Goal: Task Accomplishment & Management: Use online tool/utility

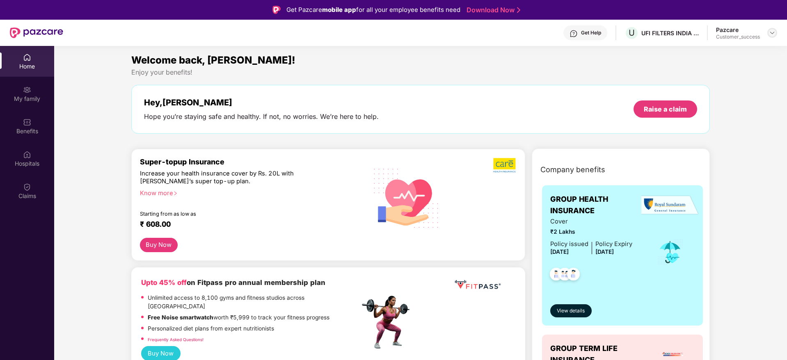
click at [773, 34] on img at bounding box center [772, 33] width 7 height 7
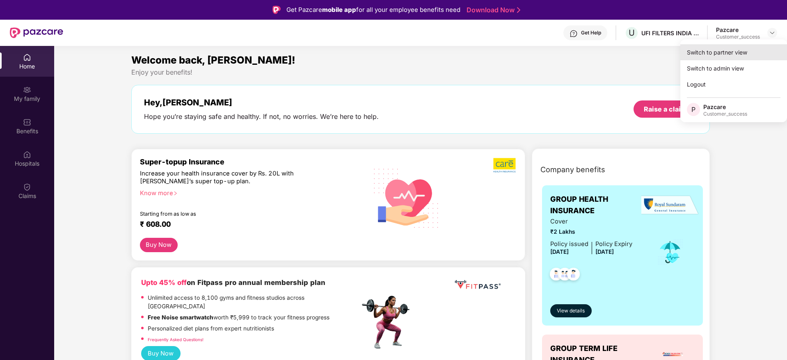
click at [733, 49] on div "Switch to partner view" at bounding box center [733, 52] width 107 height 16
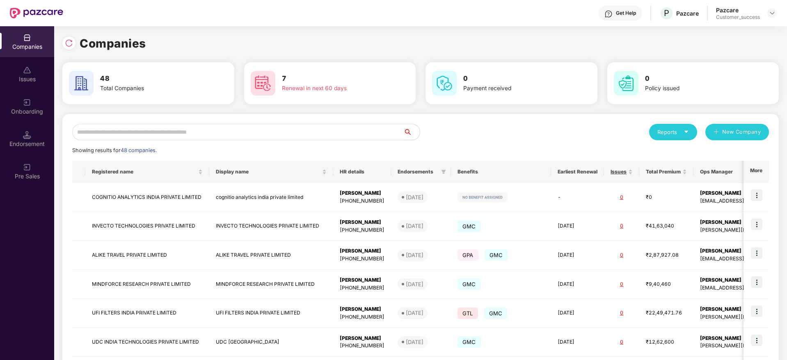
click at [244, 131] on input "text" at bounding box center [237, 132] width 331 height 16
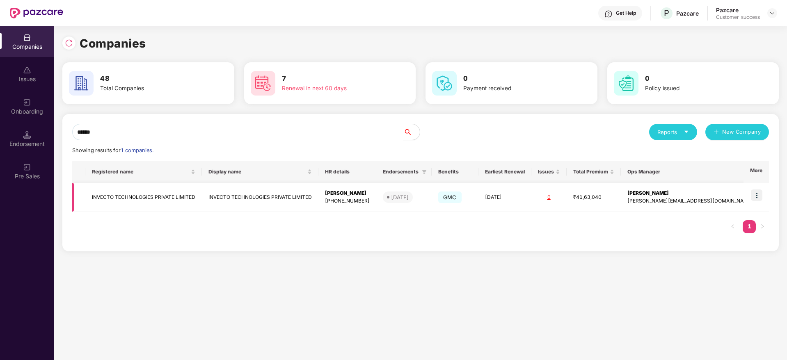
type input "******"
click at [166, 199] on td "INVECTO TECHNOLOGIES PRIVATE LIMITED" at bounding box center [143, 197] width 116 height 29
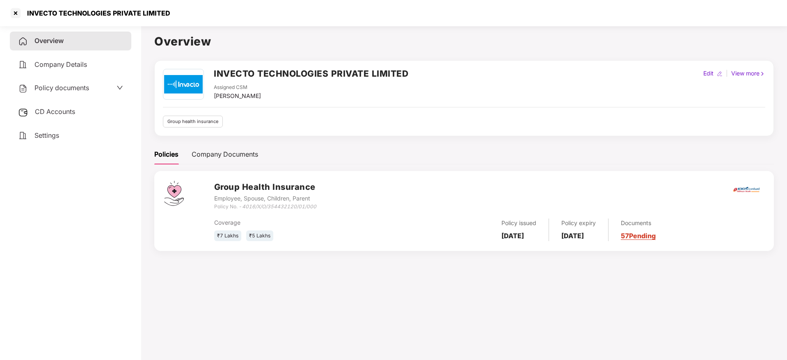
click at [406, 73] on h2 "INVECTO TECHNOLOGIES PRIVATE LIMITED" at bounding box center [311, 74] width 194 height 14
drag, startPoint x: 215, startPoint y: 70, endPoint x: 441, endPoint y: 64, distance: 226.1
click at [441, 64] on div "INVECTO TECHNOLOGIES PRIVATE LIMITED Assigned CSM [PERSON_NAME] Edit | View mor…" at bounding box center [463, 98] width 619 height 76
copy h2 "INVECTO TECHNOLOGIES PRIVATE LIMITED"
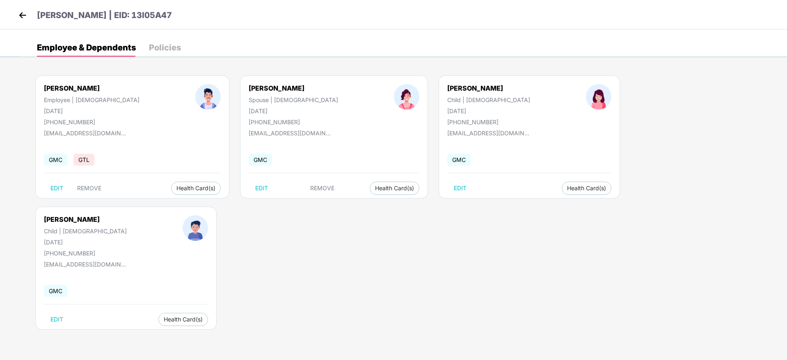
click at [27, 15] on img at bounding box center [22, 15] width 12 height 12
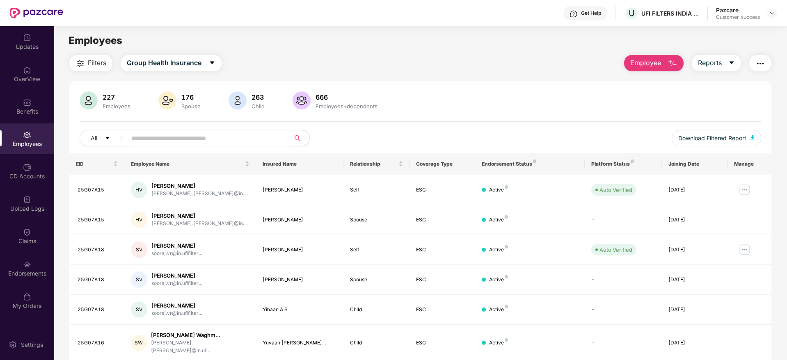
click at [170, 139] on input "text" at bounding box center [204, 138] width 147 height 12
click at [773, 15] on img at bounding box center [772, 13] width 7 height 7
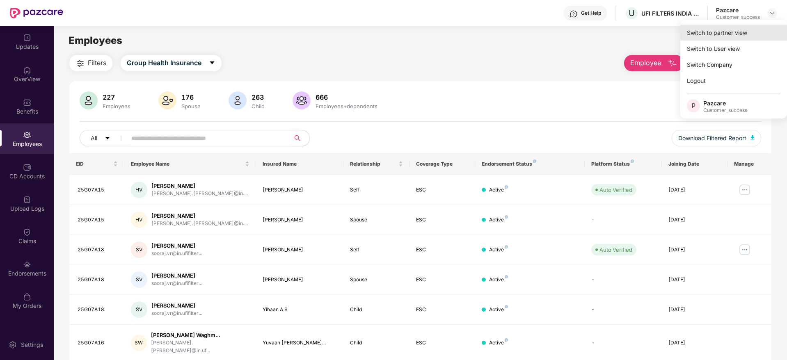
click at [720, 31] on div "Switch to partner view" at bounding box center [733, 33] width 107 height 16
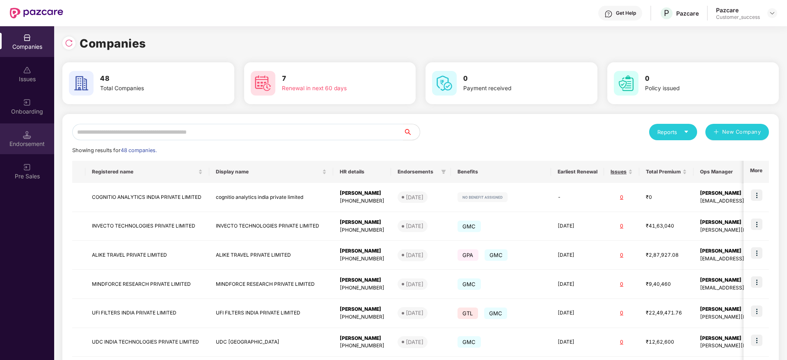
click at [32, 140] on div "Endorsement" at bounding box center [27, 144] width 54 height 8
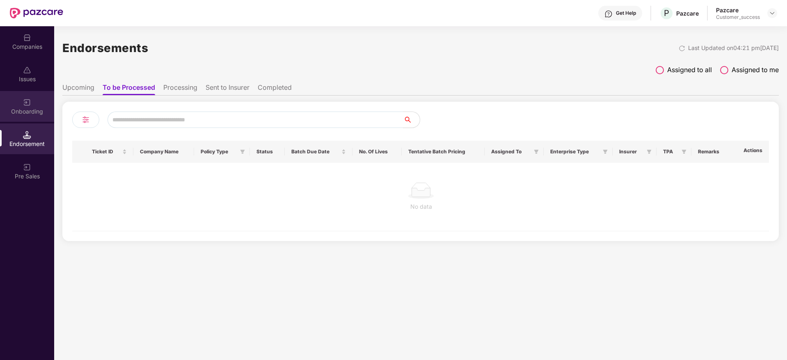
click at [31, 98] on img at bounding box center [27, 102] width 8 height 8
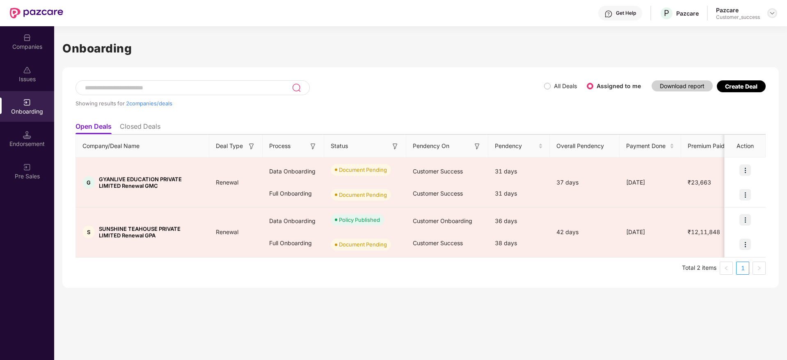
click at [773, 8] on div at bounding box center [772, 13] width 10 height 10
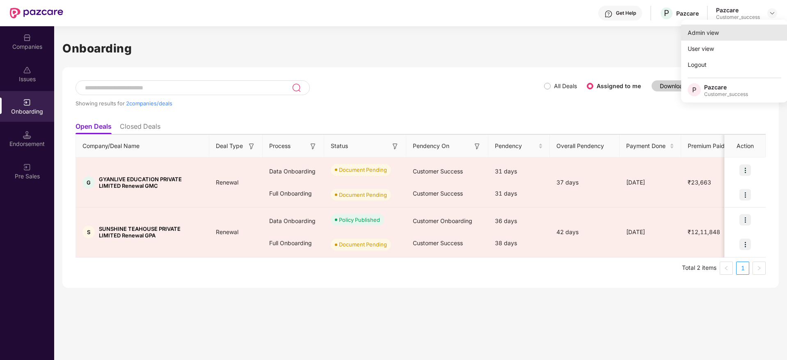
click at [720, 31] on div "Admin view" at bounding box center [734, 33] width 107 height 16
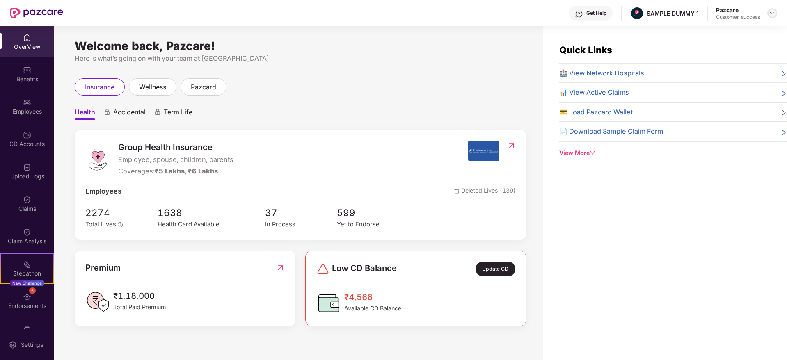
click at [776, 13] on div at bounding box center [772, 13] width 10 height 10
click at [774, 16] on div at bounding box center [772, 13] width 10 height 10
click at [773, 10] on img at bounding box center [772, 13] width 7 height 7
click at [772, 10] on img at bounding box center [772, 13] width 7 height 7
click at [767, 18] on div at bounding box center [772, 13] width 10 height 10
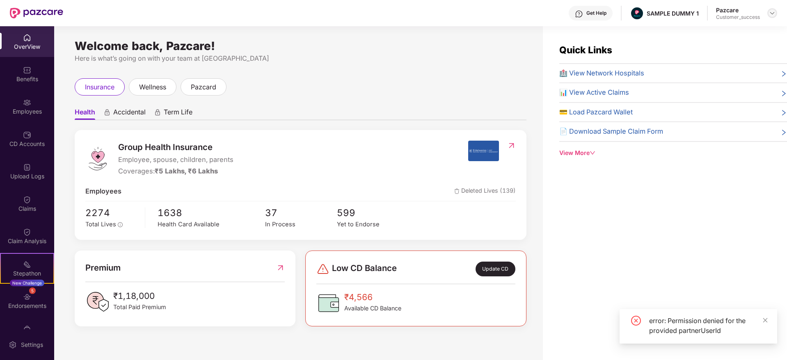
click at [769, 13] on img at bounding box center [772, 13] width 7 height 7
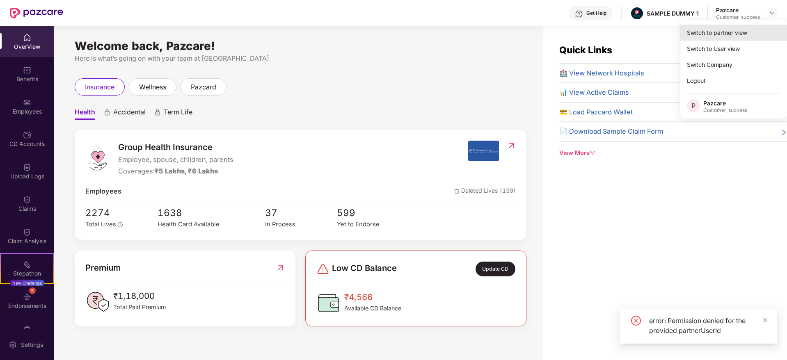
click at [735, 30] on div "Switch to partner view" at bounding box center [733, 33] width 107 height 16
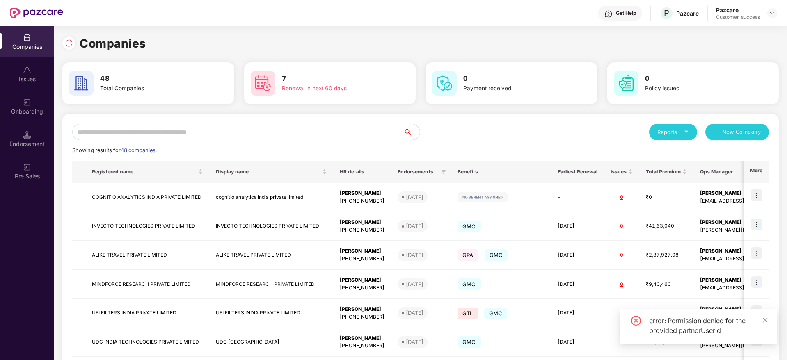
click at [135, 129] on input "text" at bounding box center [237, 132] width 331 height 16
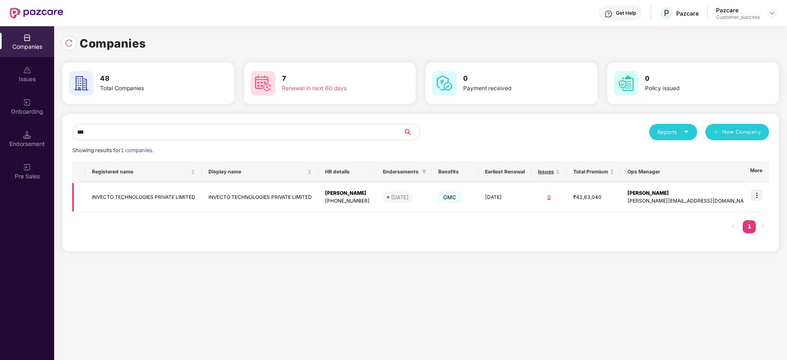
type input "***"
click at [755, 194] on img at bounding box center [756, 194] width 11 height 11
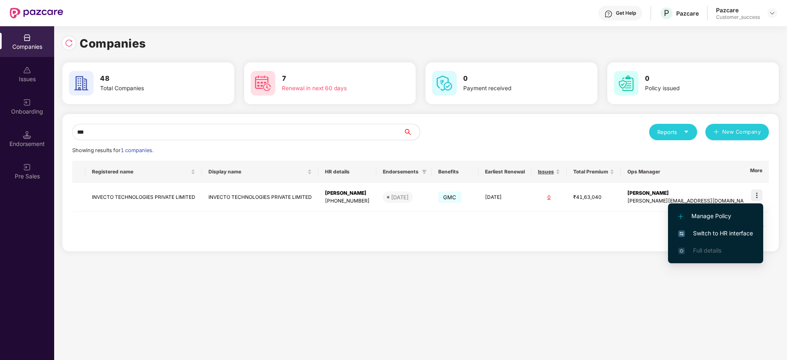
click at [714, 228] on li "Switch to HR interface" at bounding box center [715, 233] width 95 height 17
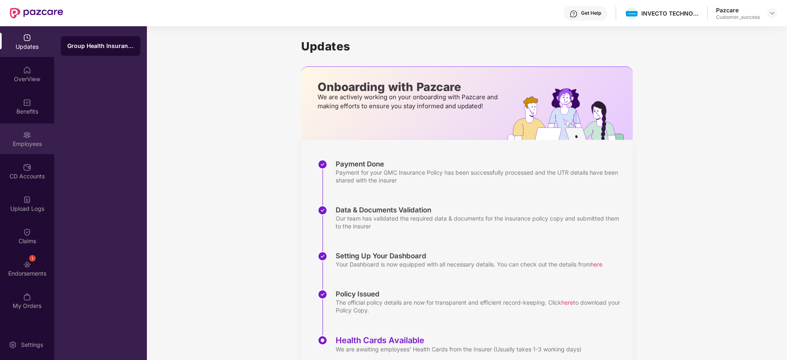
click at [19, 146] on div "Employees" at bounding box center [27, 144] width 54 height 8
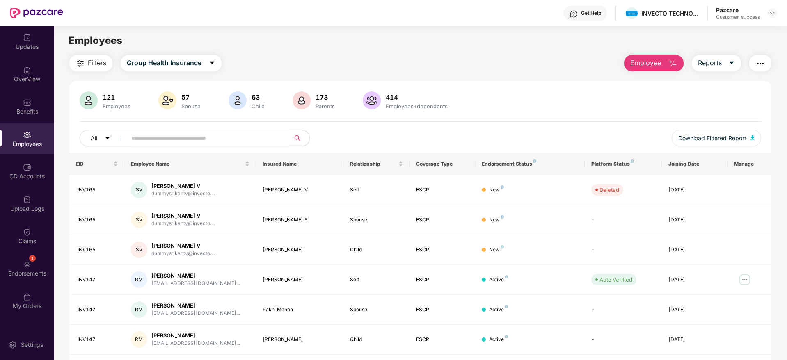
click at [92, 62] on span "Filters" at bounding box center [97, 63] width 18 height 10
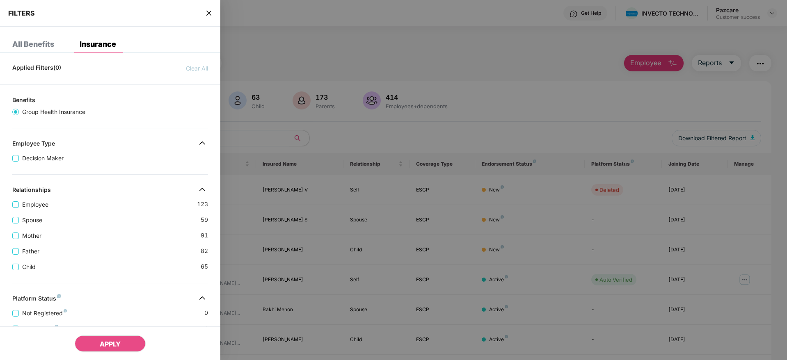
click at [124, 253] on div "Father 82" at bounding box center [110, 248] width 196 height 16
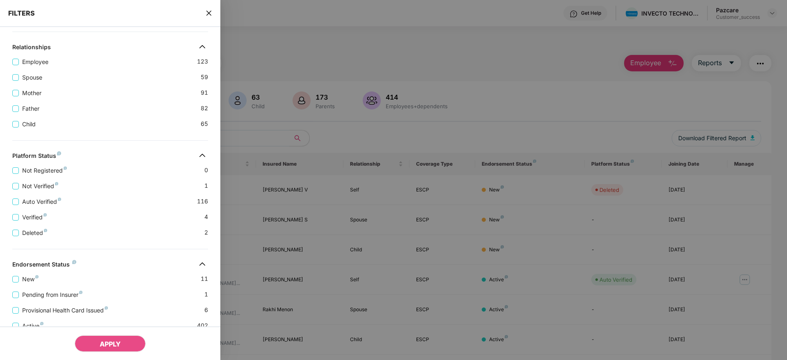
scroll to position [190, 0]
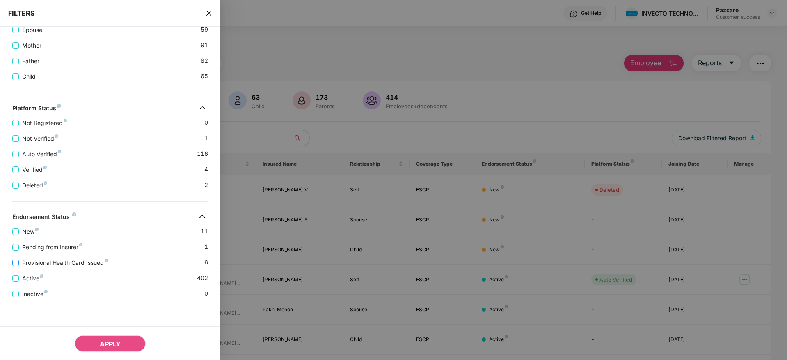
click at [64, 262] on span "Provisional Health Card Issued" at bounding box center [65, 262] width 92 height 9
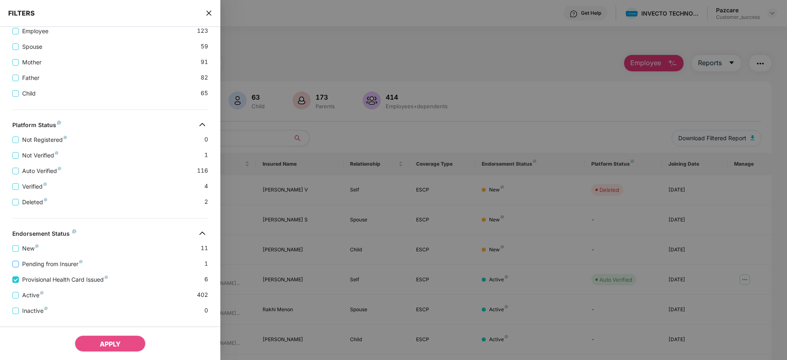
click at [43, 263] on span "Pending from Insurer" at bounding box center [52, 264] width 67 height 9
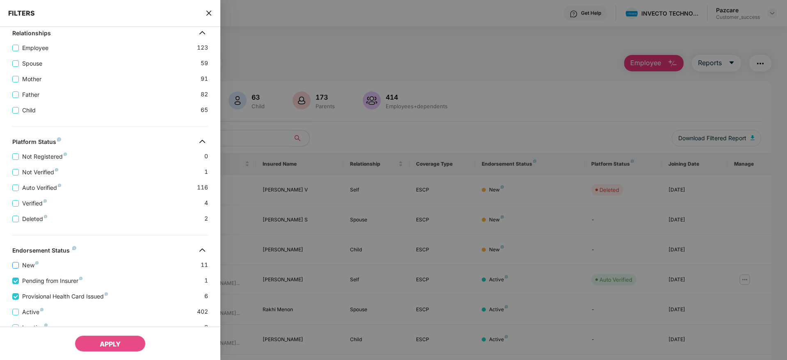
click at [24, 261] on span "New" at bounding box center [30, 265] width 23 height 9
click at [125, 216] on div "Deleted 2" at bounding box center [110, 216] width 196 height 16
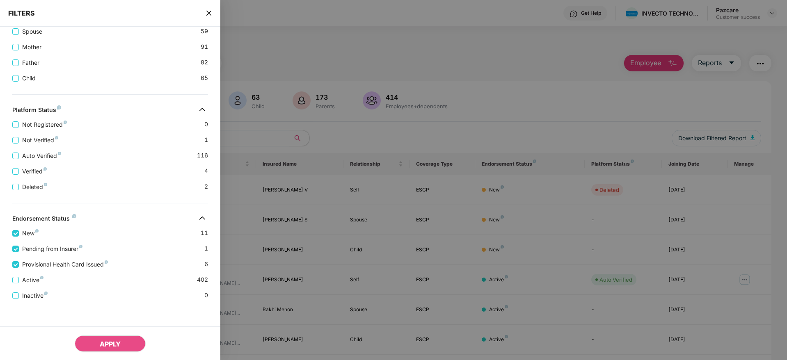
scroll to position [224, 0]
click at [113, 342] on span "APPLY" at bounding box center [110, 344] width 21 height 8
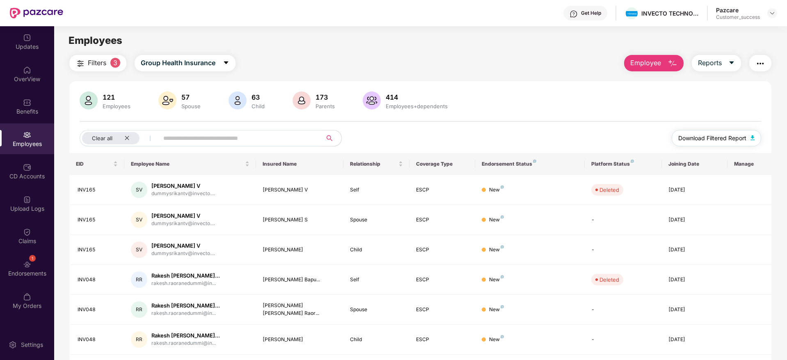
click at [715, 139] on span "Download Filtered Report" at bounding box center [712, 138] width 68 height 9
